Goal: Task Accomplishment & Management: Complete application form

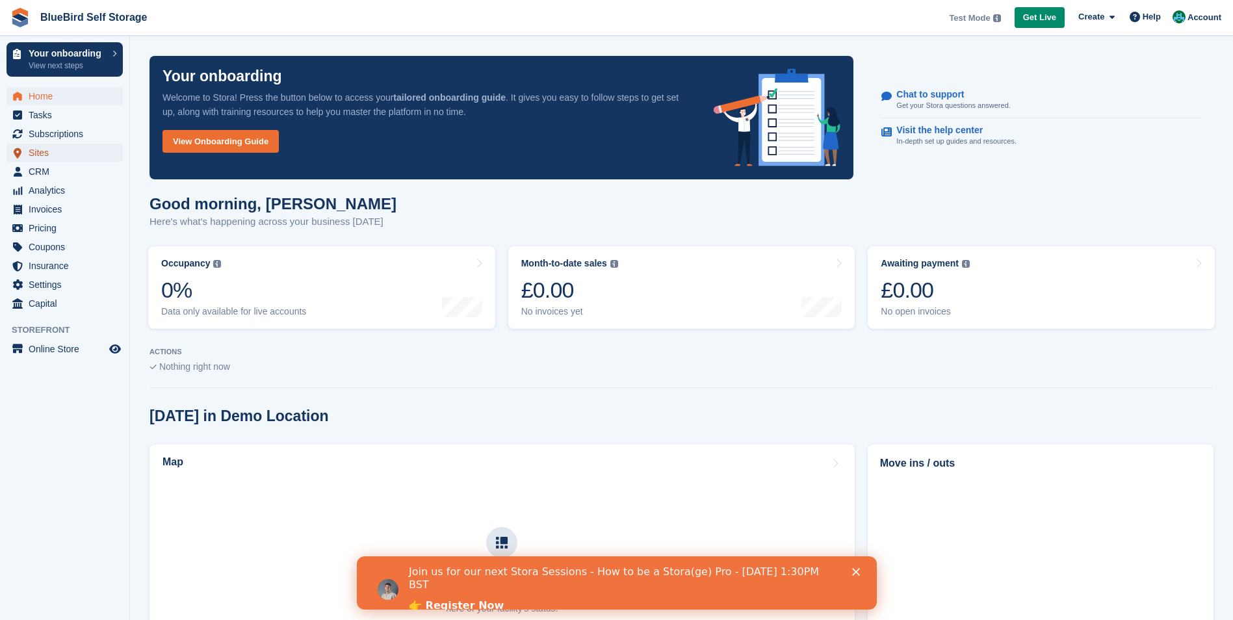
click at [49, 155] on span "Sites" at bounding box center [68, 153] width 78 height 18
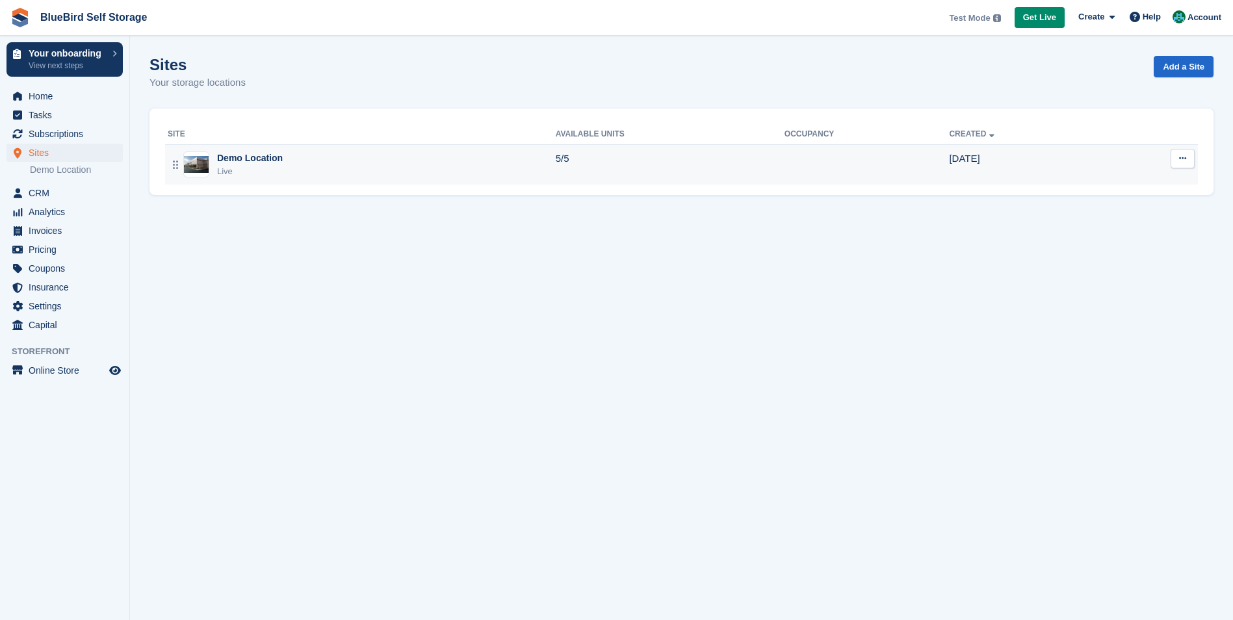
click at [209, 152] on div "Demo Location Live" at bounding box center [362, 165] width 388 height 27
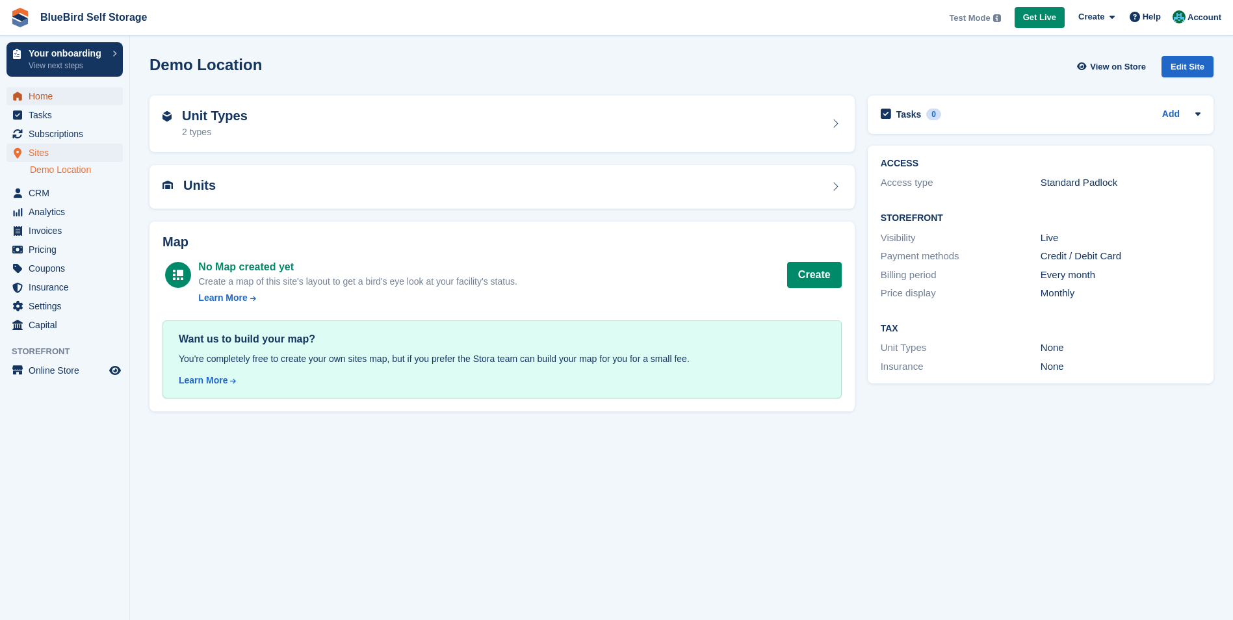
click at [59, 103] on span "Home" at bounding box center [68, 96] width 78 height 18
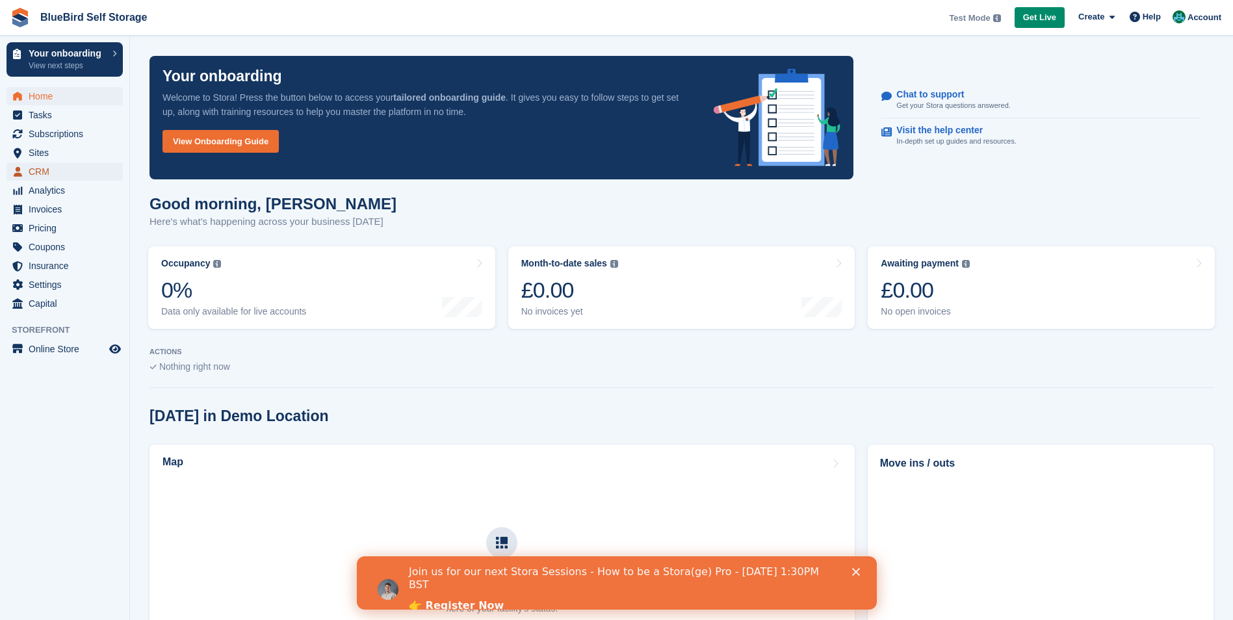
click at [46, 166] on span "CRM" at bounding box center [68, 172] width 78 height 18
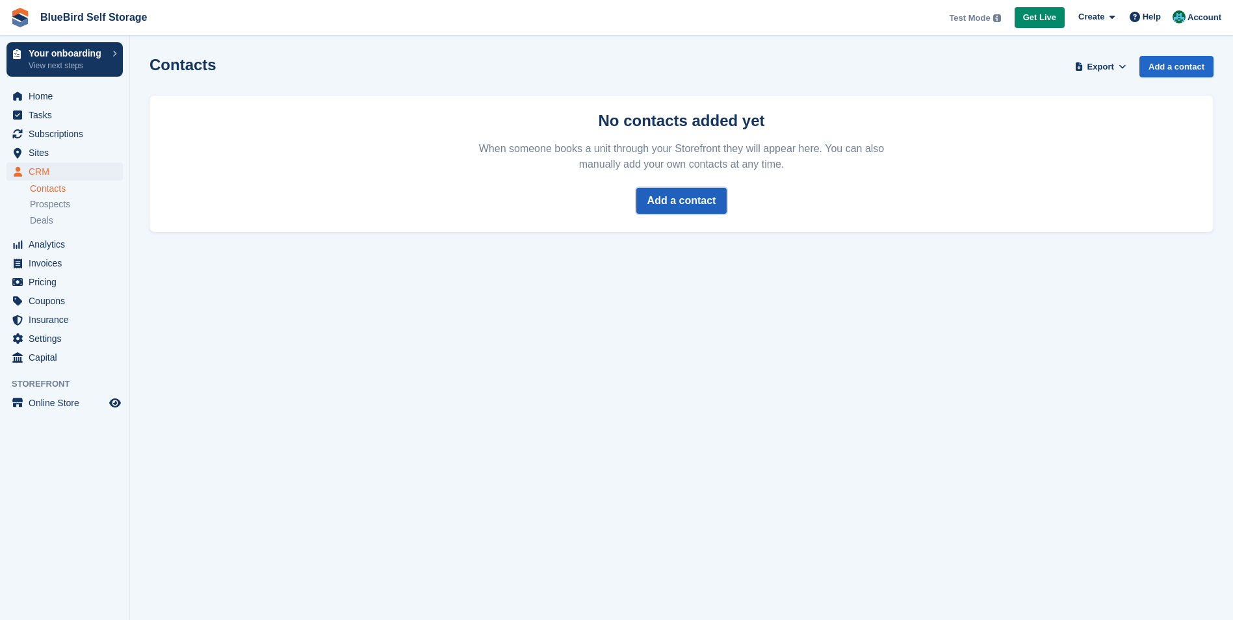
click at [668, 202] on link "Add a contact" at bounding box center [682, 201] width 91 height 26
